Goal: Navigation & Orientation: Find specific page/section

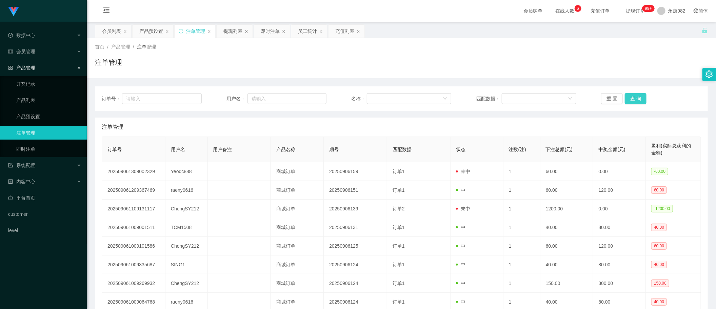
click at [636, 99] on button "查 询" at bounding box center [635, 98] width 22 height 11
click at [233, 33] on div "提现列表" at bounding box center [232, 31] width 19 height 13
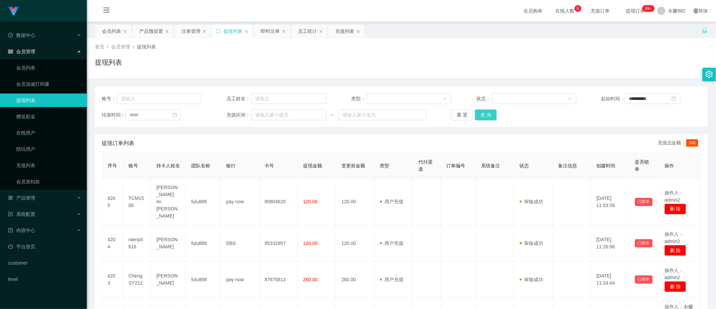
click at [484, 114] on button "查 询" at bounding box center [486, 114] width 22 height 11
click at [271, 33] on div "即时注单" at bounding box center [270, 31] width 19 height 13
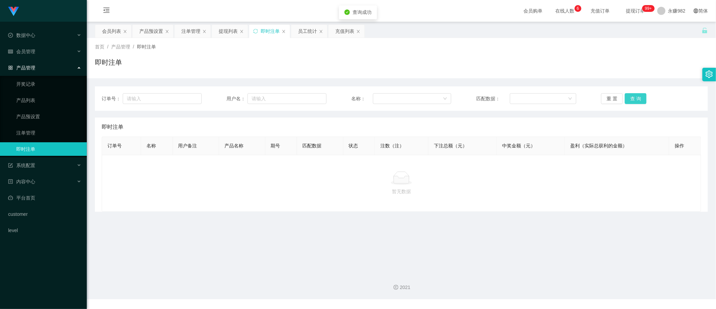
click at [635, 101] on button "查 询" at bounding box center [635, 98] width 22 height 11
click at [311, 36] on div "员工统计" at bounding box center [307, 31] width 19 height 13
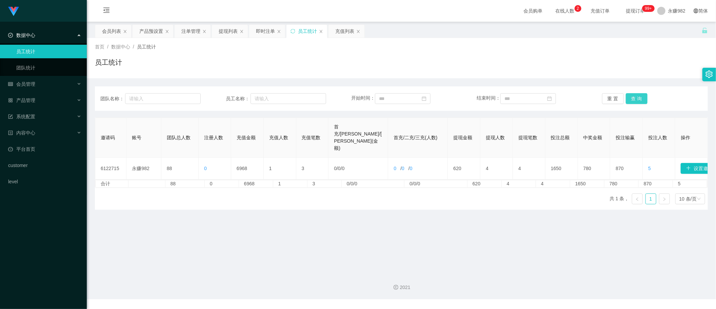
click at [635, 100] on button "查 询" at bounding box center [637, 98] width 22 height 11
click at [346, 34] on div "充值列表" at bounding box center [344, 31] width 19 height 13
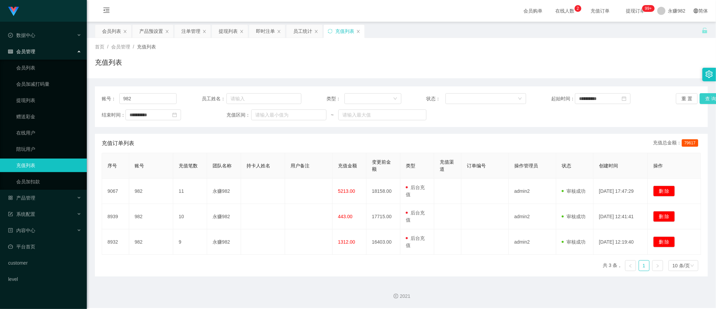
click at [699, 103] on button "查 询" at bounding box center [710, 98] width 22 height 11
click at [626, 101] on icon "图标: close-circle" at bounding box center [623, 98] width 5 height 5
click at [707, 97] on button "查 询" at bounding box center [710, 98] width 22 height 11
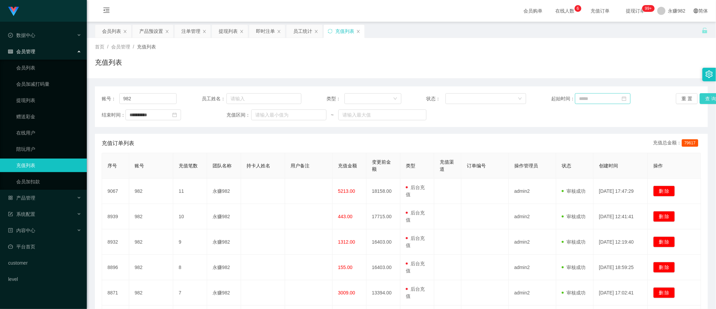
click at [706, 99] on button "查 询" at bounding box center [710, 98] width 22 height 11
click at [705, 98] on button "查 询" at bounding box center [710, 98] width 22 height 11
click at [707, 101] on button "查 询" at bounding box center [710, 98] width 22 height 11
click at [294, 34] on div "员工统计" at bounding box center [302, 31] width 19 height 13
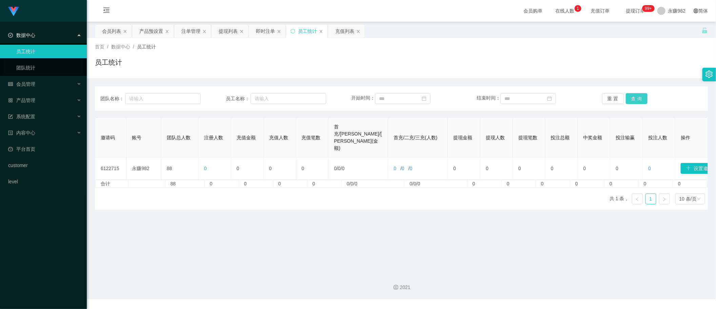
click at [638, 97] on button "查 询" at bounding box center [637, 98] width 22 height 11
click at [268, 28] on div "即时注单" at bounding box center [265, 31] width 19 height 13
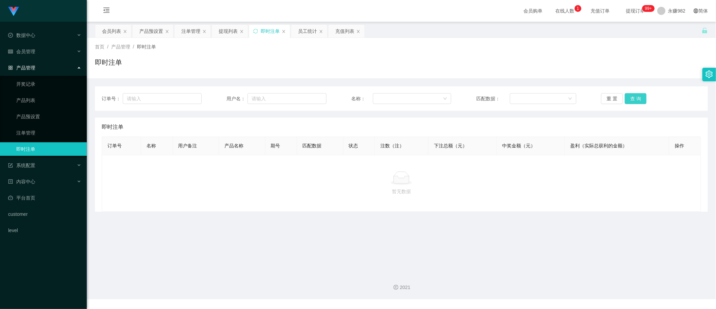
click at [624, 99] on button "查 询" at bounding box center [635, 98] width 22 height 11
click at [224, 29] on div "提现列表" at bounding box center [228, 31] width 19 height 13
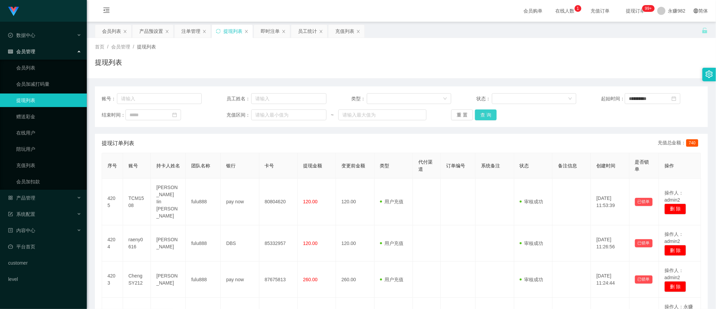
click at [486, 113] on button "查 询" at bounding box center [486, 114] width 22 height 11
click at [189, 34] on div "注单管理" at bounding box center [190, 31] width 19 height 13
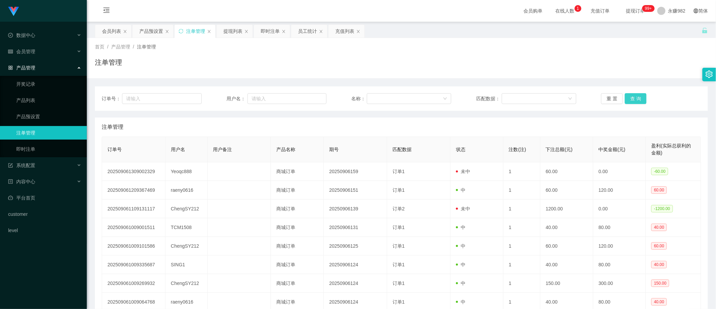
click at [634, 100] on button "查 询" at bounding box center [635, 98] width 22 height 11
click at [146, 27] on div "产品预设置" at bounding box center [151, 31] width 24 height 13
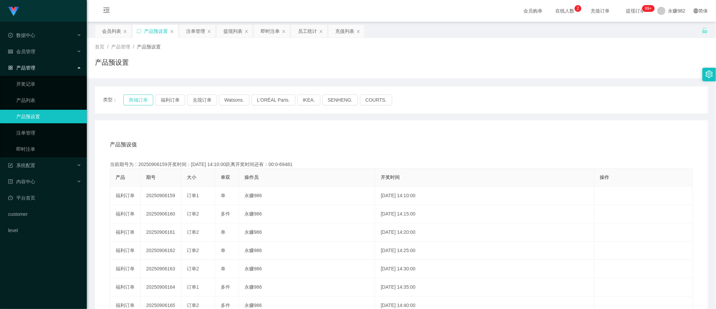
click at [141, 98] on button "商城订单" at bounding box center [138, 100] width 30 height 11
click at [166, 99] on button "福利订单" at bounding box center [170, 100] width 30 height 11
click at [143, 101] on button "商城订单" at bounding box center [138, 100] width 30 height 11
click at [115, 33] on div "会员列表" at bounding box center [111, 31] width 19 height 13
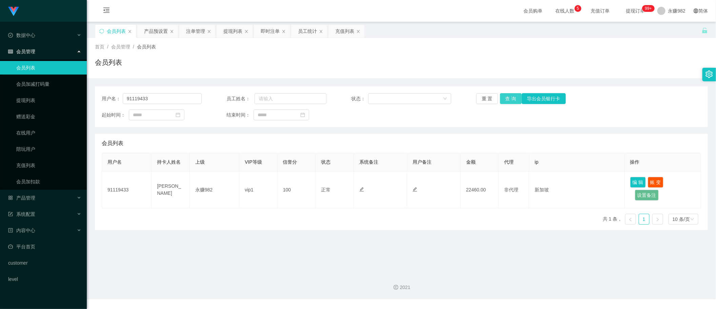
click at [512, 98] on button "查 询" at bounding box center [511, 98] width 22 height 11
click at [159, 99] on input "91119433" at bounding box center [162, 98] width 79 height 11
click at [505, 101] on button "查 询" at bounding box center [511, 98] width 22 height 11
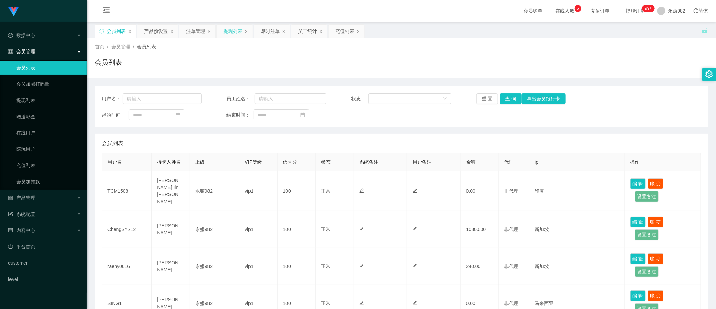
click at [234, 32] on div "提现列表" at bounding box center [232, 31] width 19 height 13
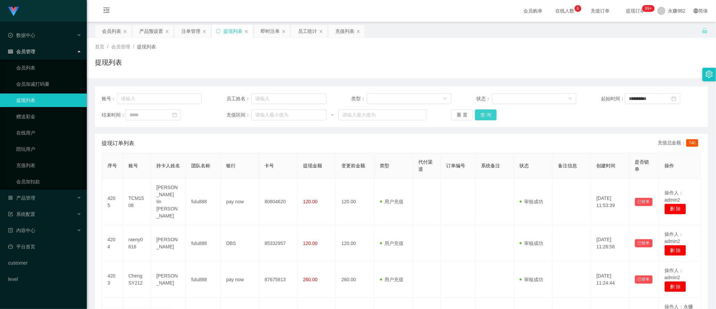
click at [480, 117] on button "查 询" at bounding box center [486, 114] width 22 height 11
